Goal: Browse casually: Explore the website without a specific task or goal

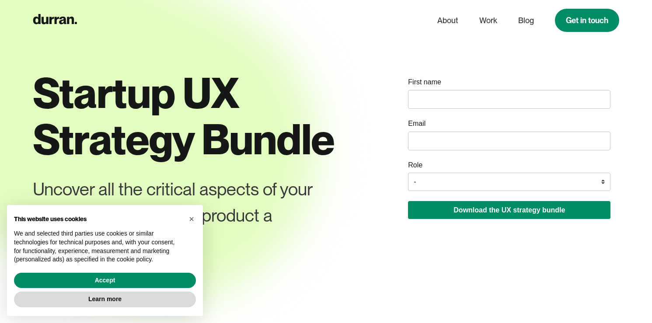
click at [441, 103] on input "name" at bounding box center [509, 99] width 202 height 19
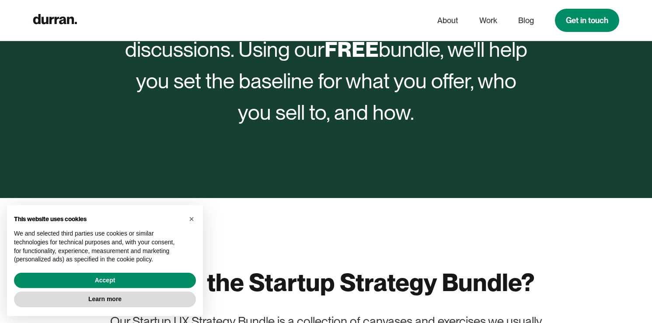
scroll to position [461, 0]
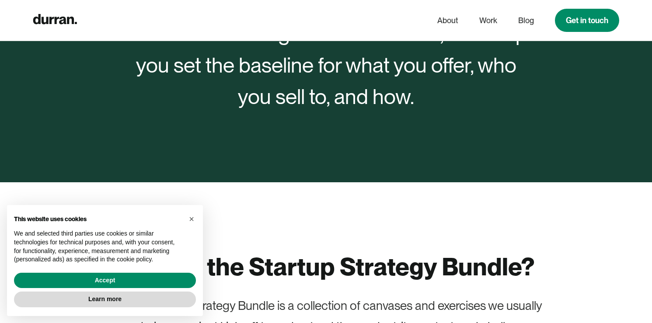
type input "[PERSON_NAME]"
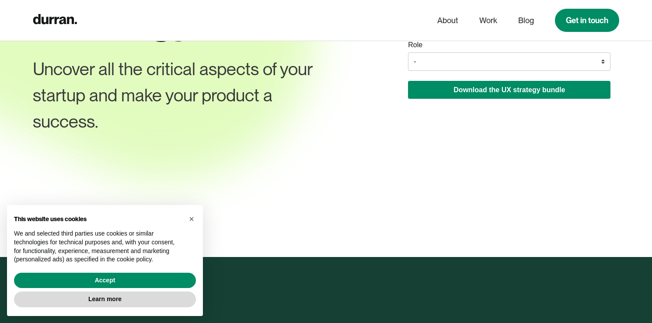
scroll to position [0, 0]
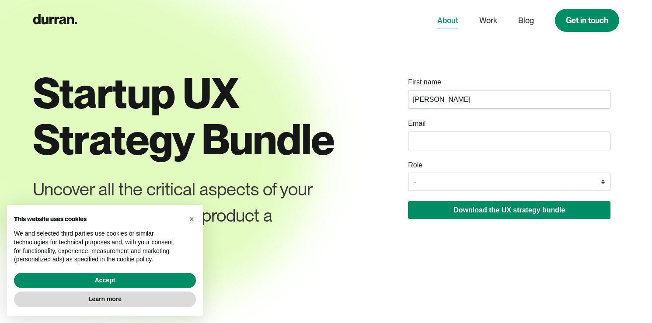
click at [451, 25] on link "About" at bounding box center [447, 20] width 21 height 17
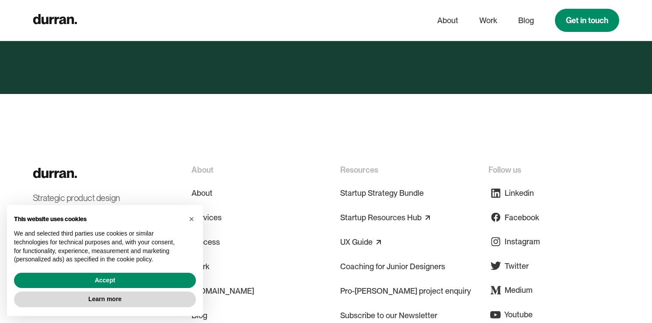
scroll to position [3831, 0]
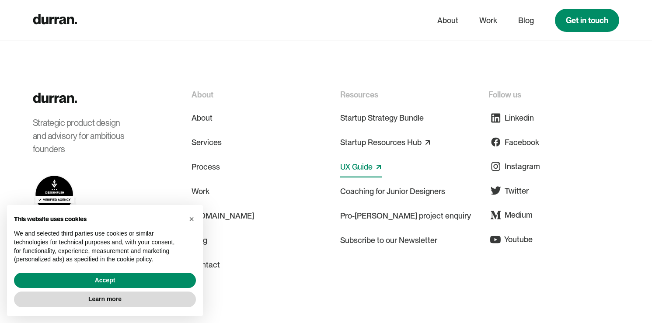
click at [372, 160] on link "UX Guide" at bounding box center [356, 167] width 32 height 14
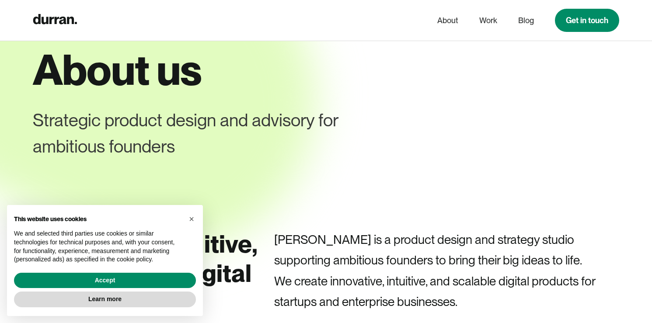
scroll to position [0, 0]
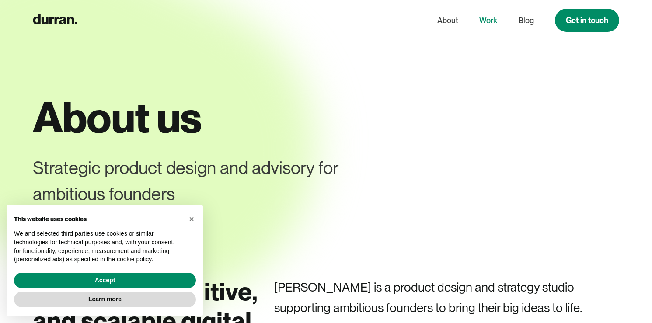
click at [487, 19] on link "Work" at bounding box center [488, 20] width 18 height 17
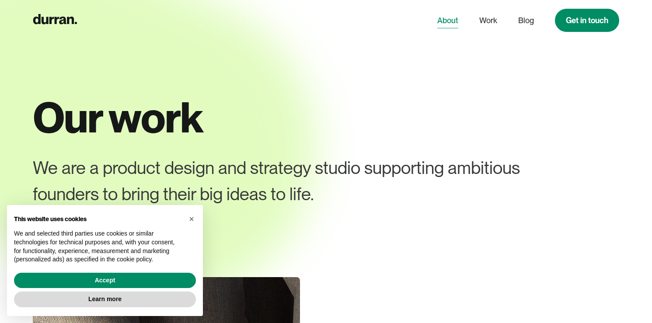
click at [446, 24] on link "About" at bounding box center [447, 20] width 21 height 17
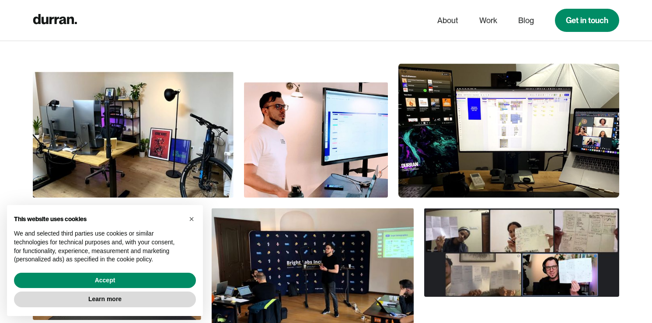
scroll to position [540, 0]
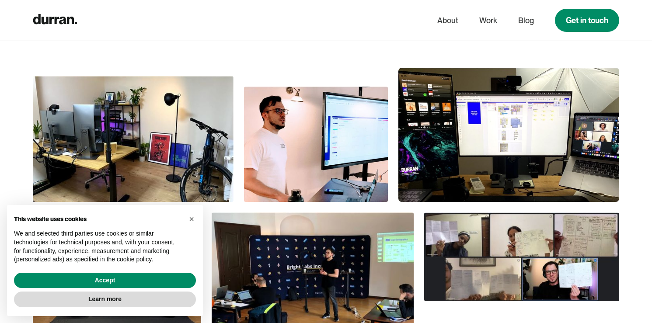
click at [199, 140] on img at bounding box center [133, 139] width 201 height 126
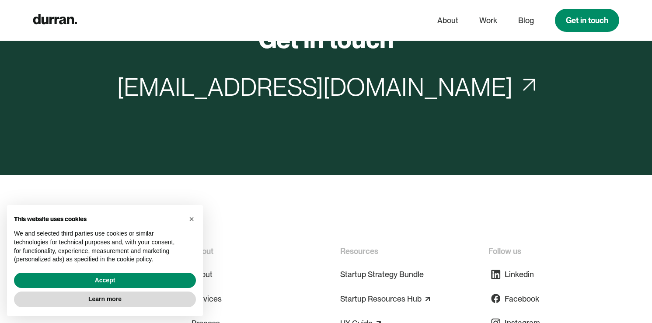
scroll to position [3868, 0]
